Goal: Transaction & Acquisition: Subscribe to service/newsletter

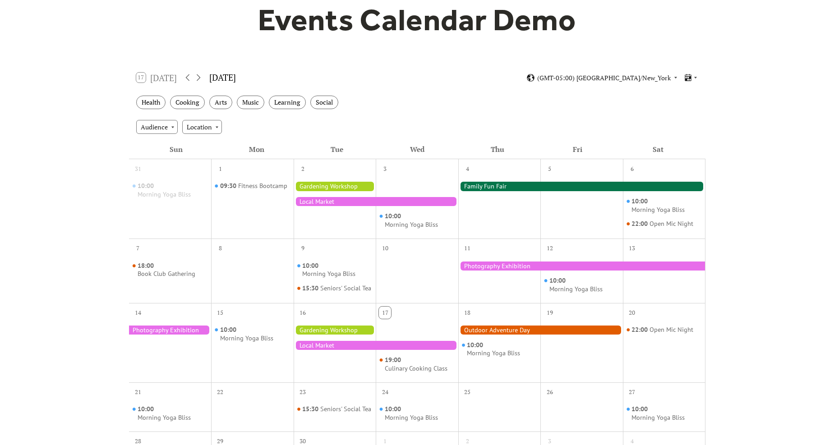
scroll to position [316, 0]
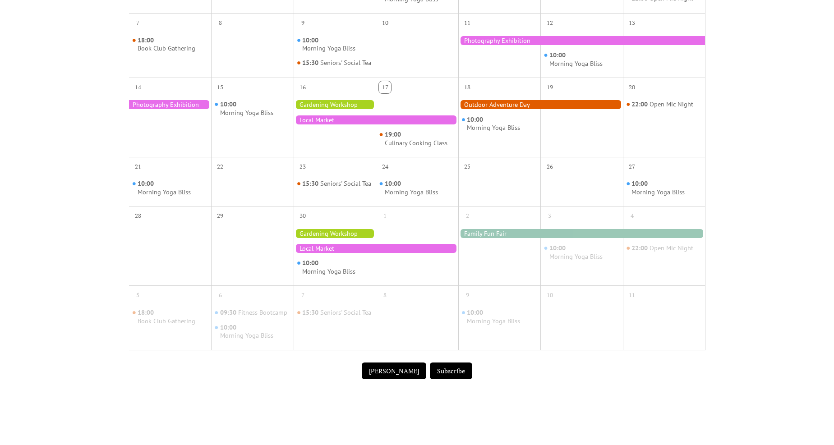
click at [340, 124] on div at bounding box center [376, 119] width 165 height 9
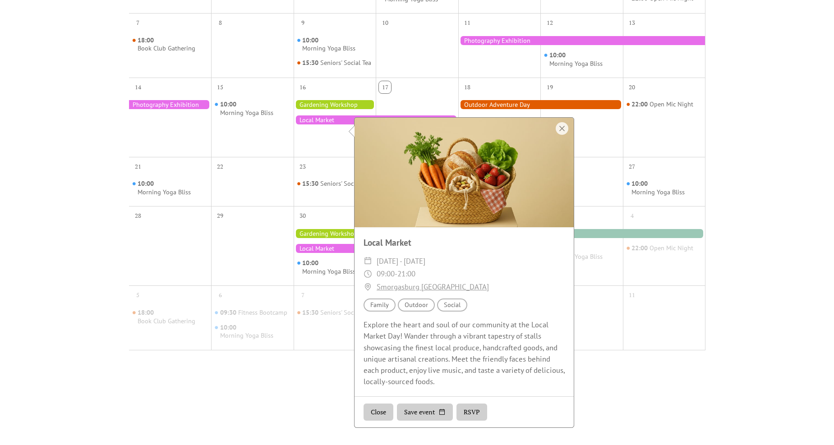
scroll to position [451, 0]
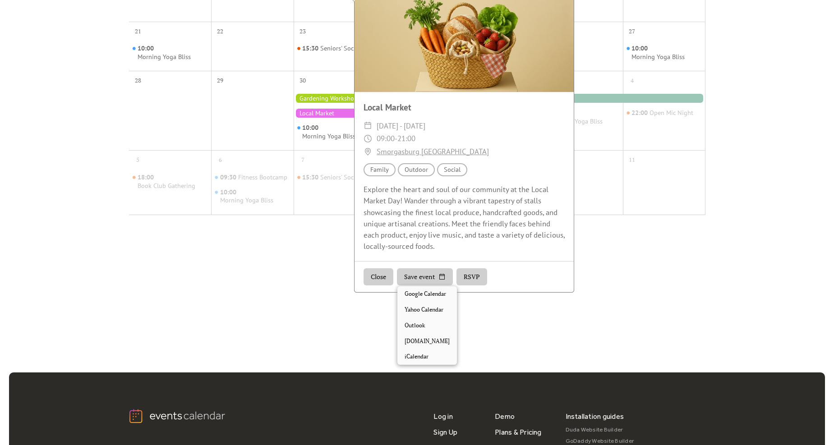
click at [422, 280] on button "Save event" at bounding box center [425, 276] width 56 height 17
click at [511, 270] on div "Close Save event RSVP" at bounding box center [463, 276] width 219 height 31
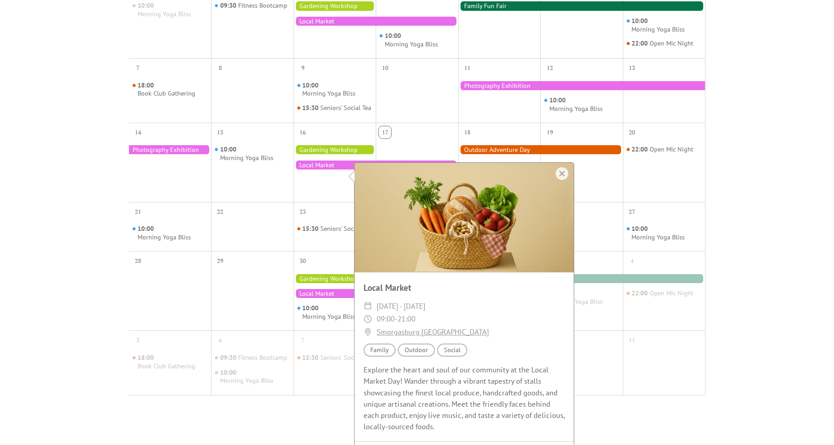
scroll to position [0, 0]
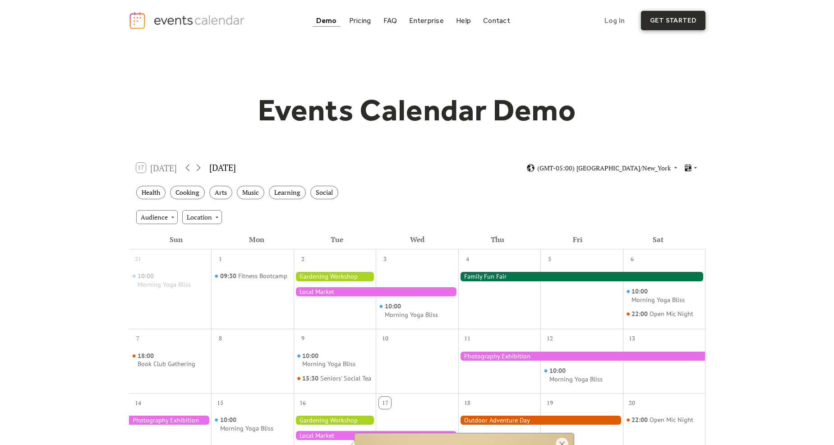
click at [665, 25] on link "get started" at bounding box center [673, 20] width 64 height 19
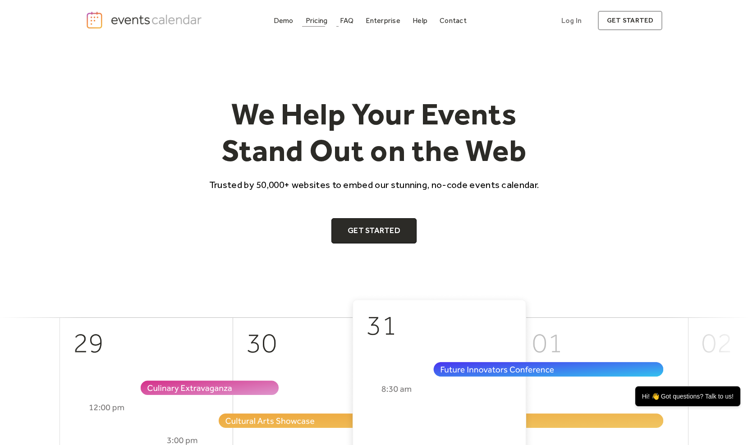
click at [330, 22] on link "Pricing" at bounding box center [316, 20] width 29 height 12
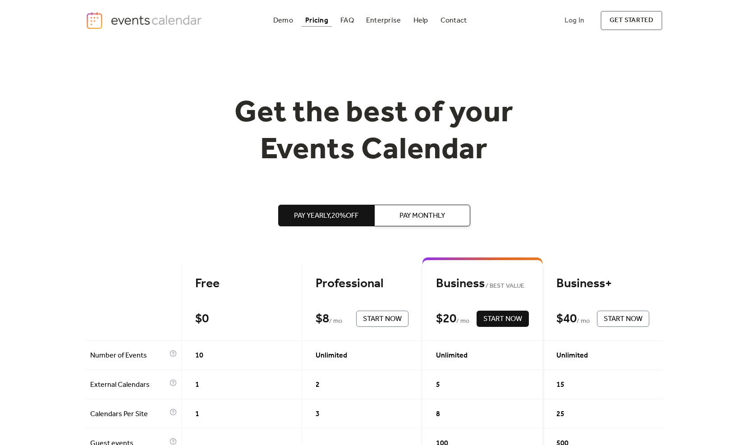
scroll to position [90, 0]
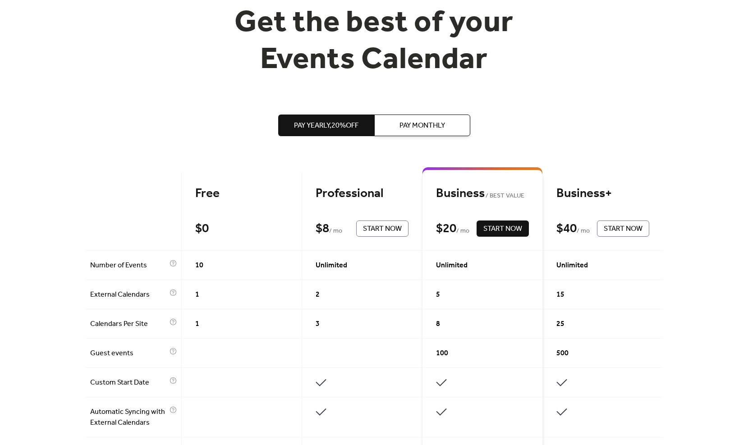
click at [341, 223] on div "$ 8 / mo" at bounding box center [334, 229] width 36 height 16
click at [365, 233] on span "Start Now" at bounding box center [382, 229] width 39 height 11
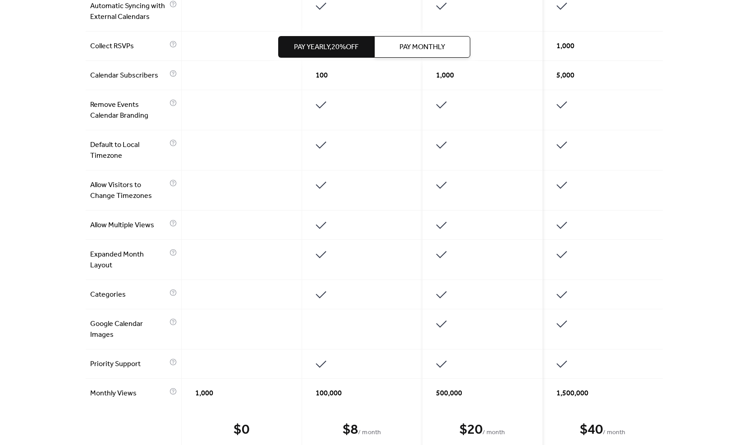
scroll to position [676, 0]
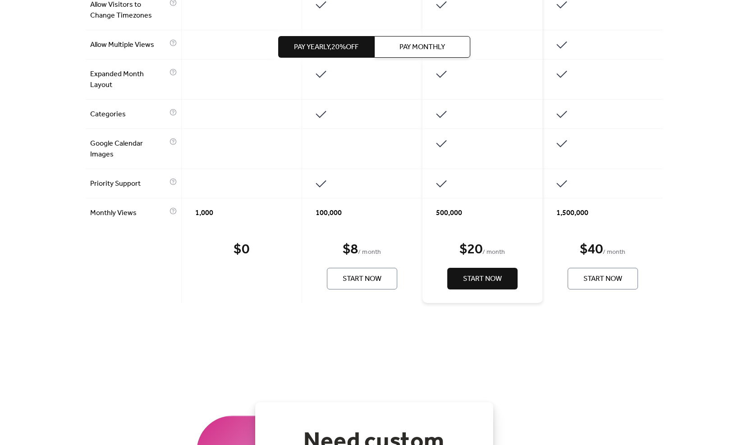
click at [123, 270] on div at bounding box center [134, 265] width 96 height 76
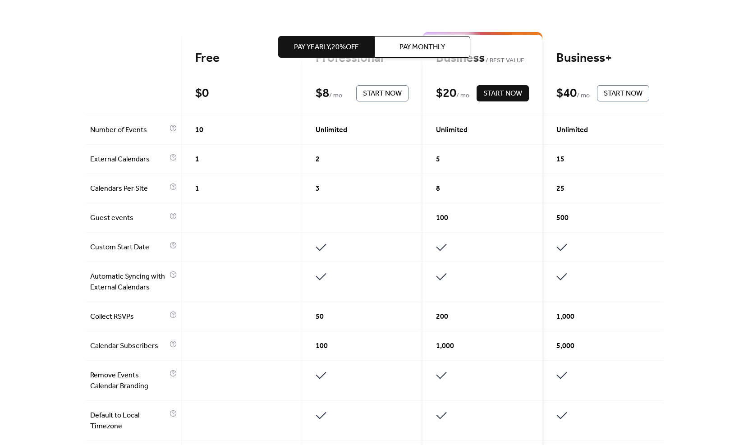
scroll to position [45, 0]
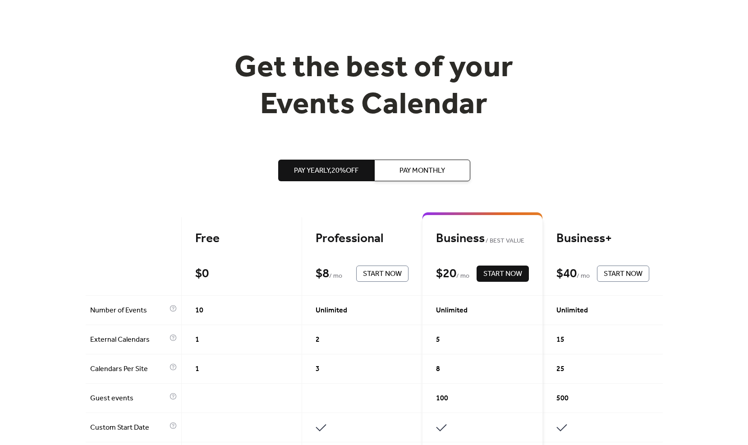
click at [414, 172] on span "Pay Monthly" at bounding box center [422, 170] width 46 height 11
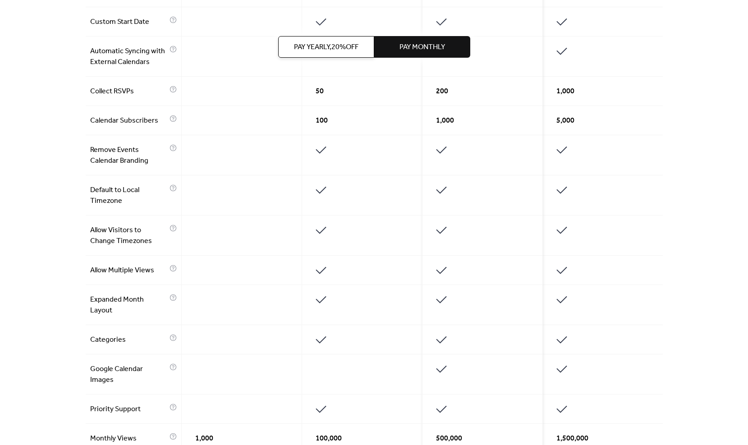
scroll to position [541, 0]
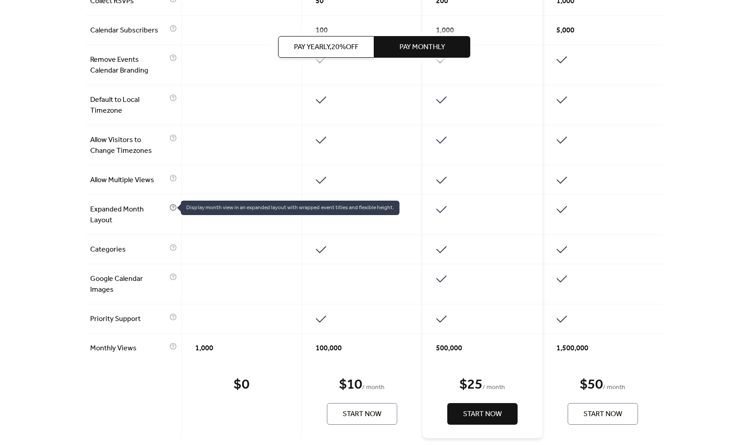
click at [170, 210] on icon at bounding box center [173, 207] width 7 height 7
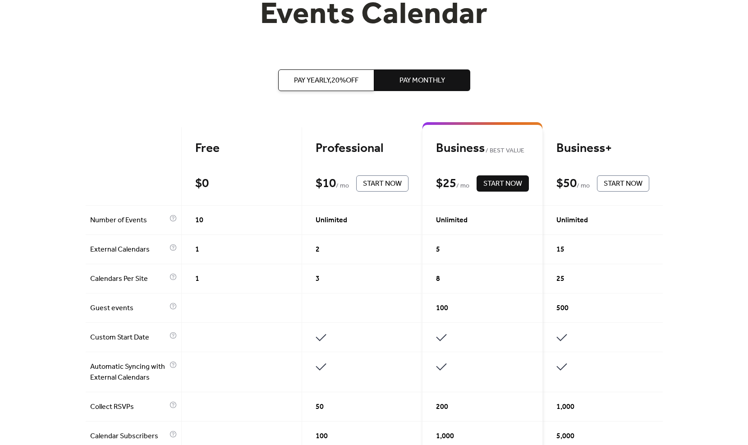
scroll to position [90, 0]
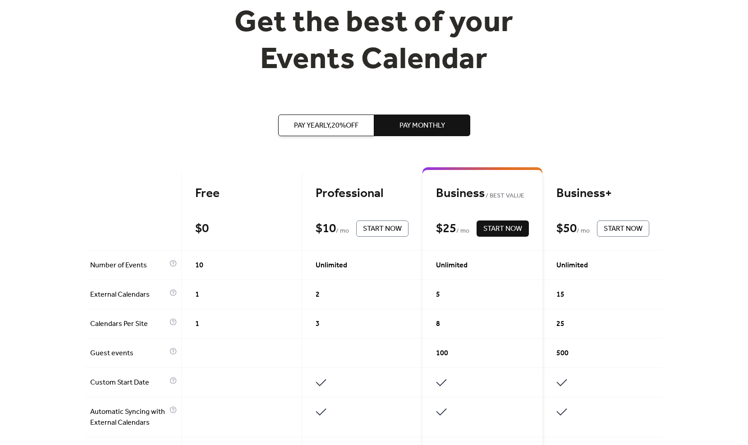
click at [372, 225] on span "Start Now" at bounding box center [382, 229] width 39 height 11
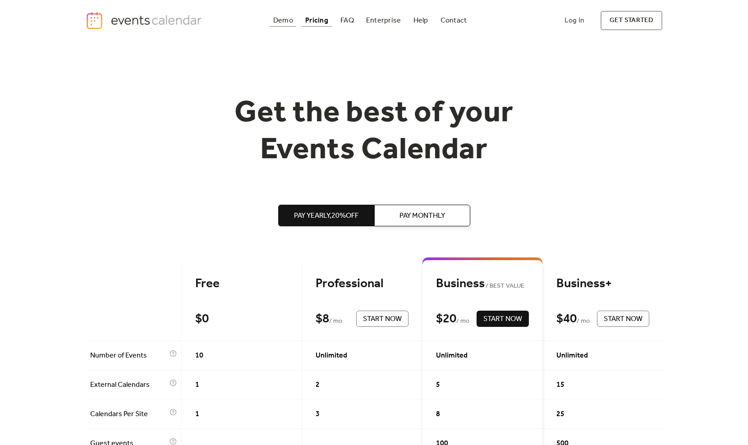
click at [277, 18] on div "Demo" at bounding box center [283, 20] width 20 height 5
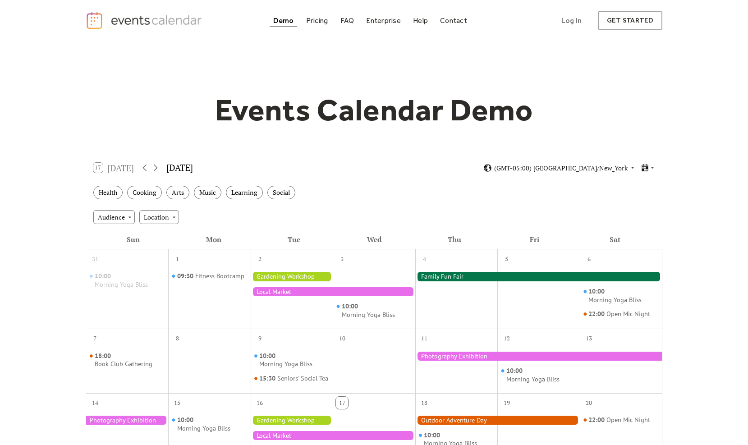
scroll to position [90, 0]
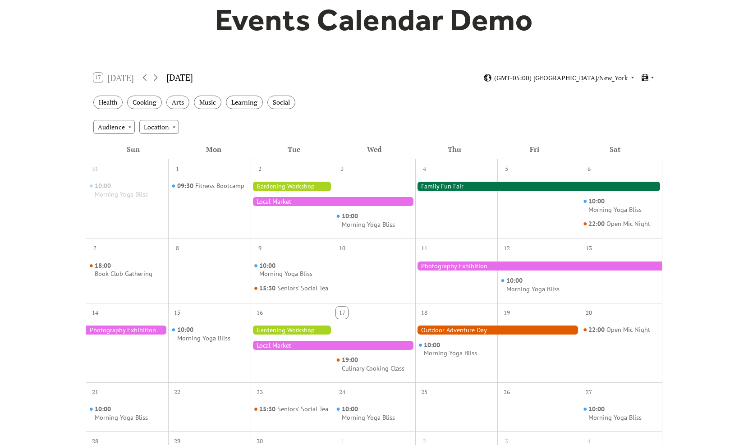
click at [290, 183] on div at bounding box center [292, 186] width 83 height 9
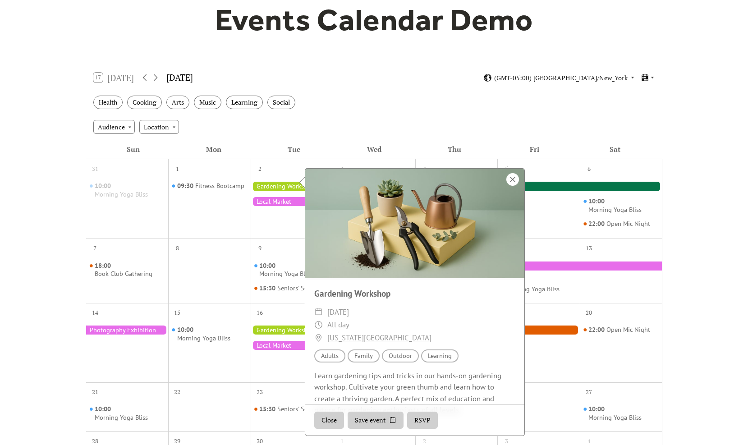
click at [511, 178] on div at bounding box center [512, 179] width 13 height 13
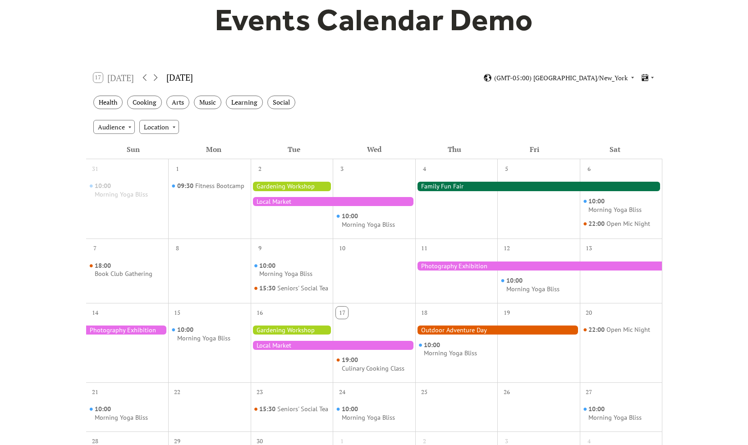
scroll to position [180, 0]
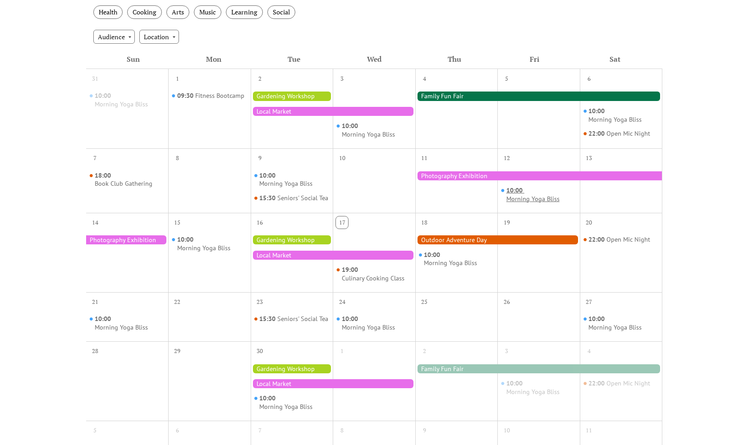
click at [516, 198] on div "Morning Yoga Bliss" at bounding box center [532, 199] width 53 height 9
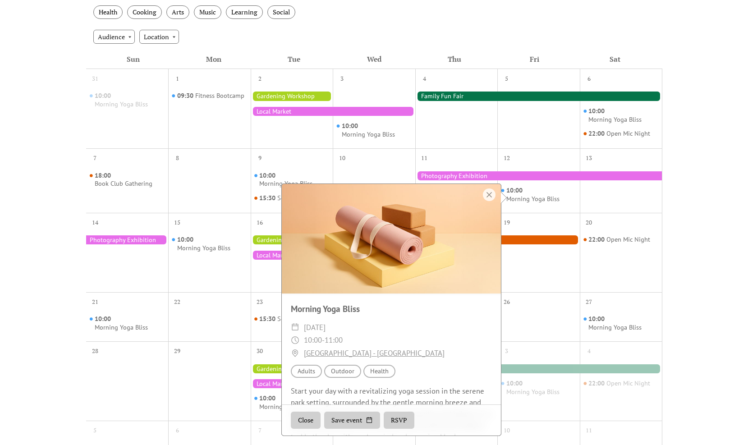
click at [308, 373] on div "Audience Adults" at bounding box center [306, 371] width 31 height 13
click at [487, 195] on div at bounding box center [489, 194] width 13 height 13
